Goal: Navigation & Orientation: Find specific page/section

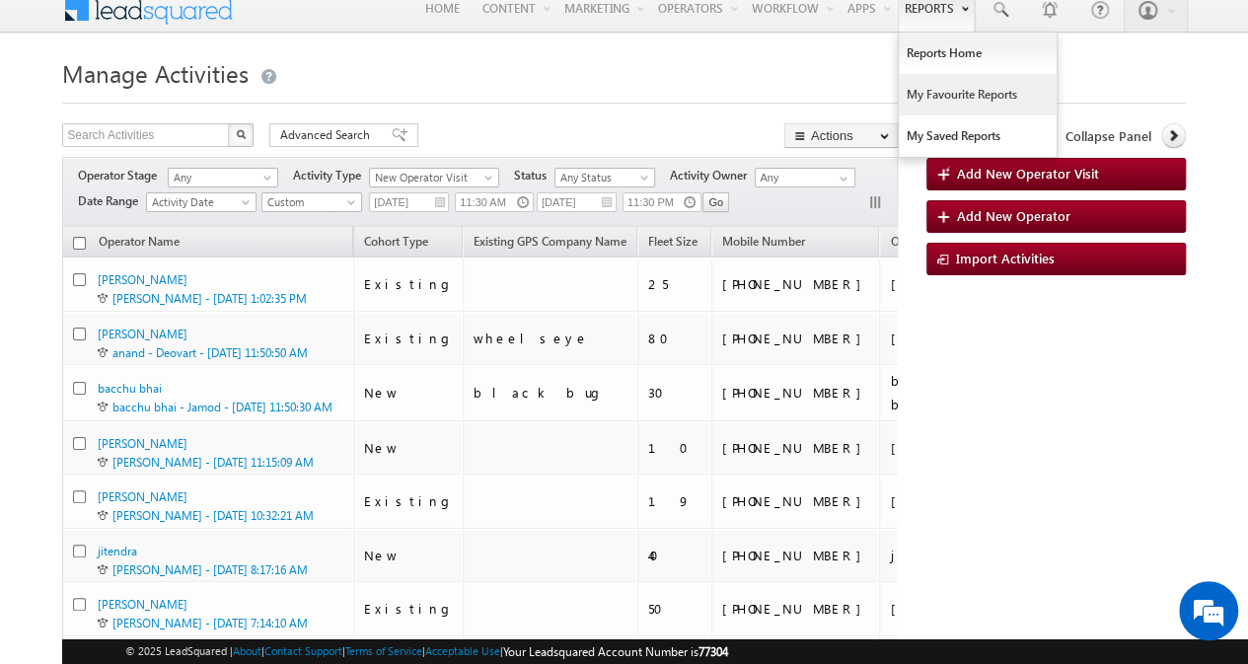
click at [921, 84] on link "My Favourite Reports" at bounding box center [978, 94] width 158 height 41
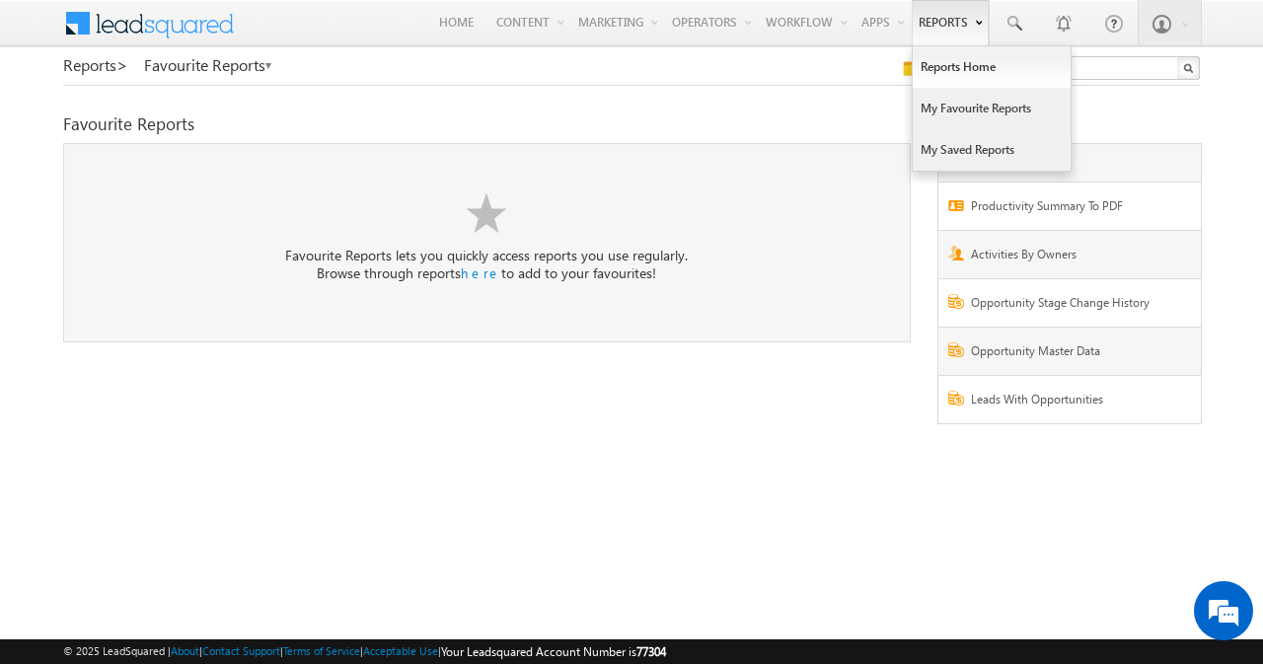
click at [933, 133] on link "My Saved Reports" at bounding box center [992, 149] width 158 height 41
